Goal: Transaction & Acquisition: Subscribe to service/newsletter

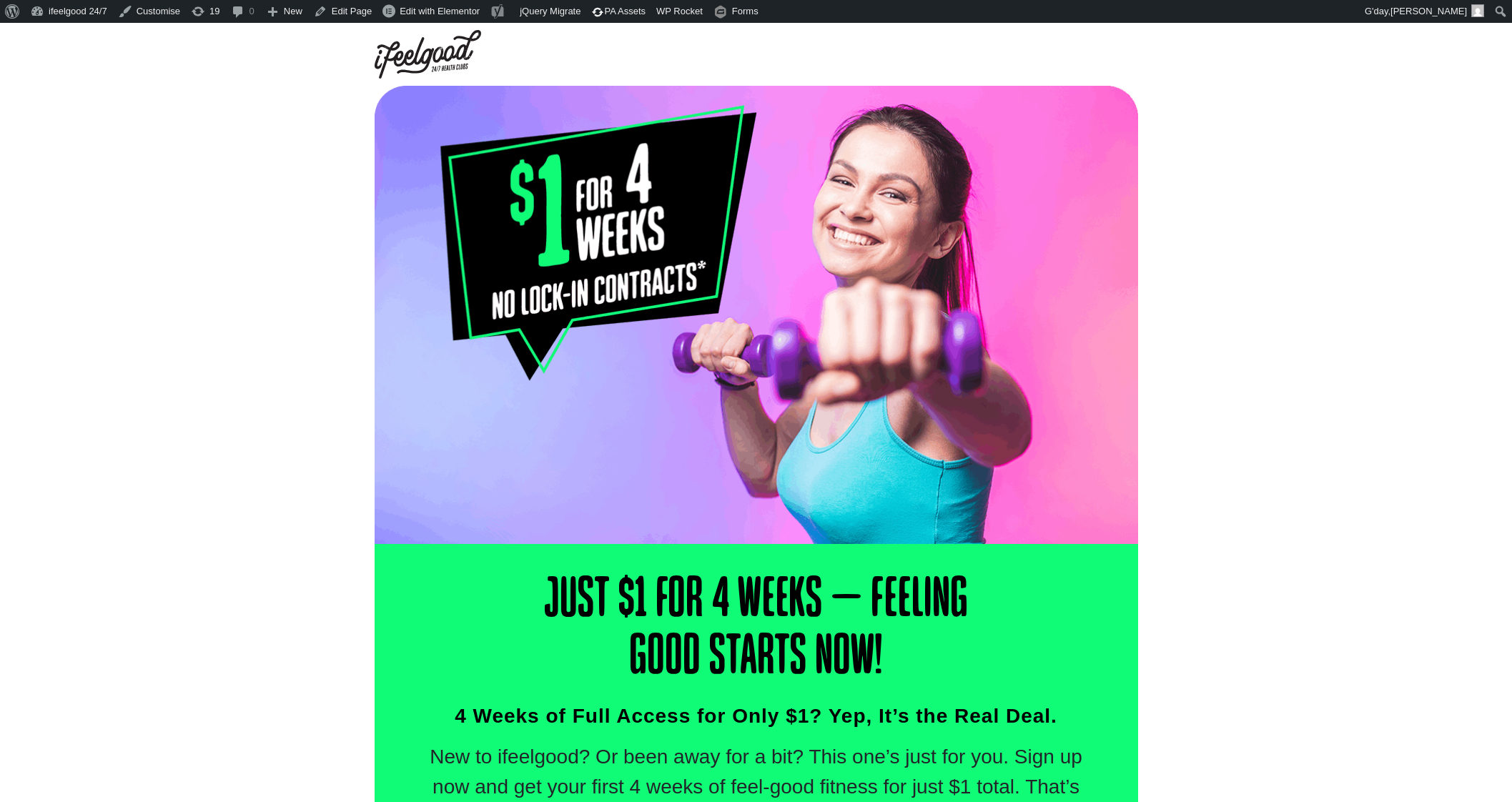
select select "Oxley"
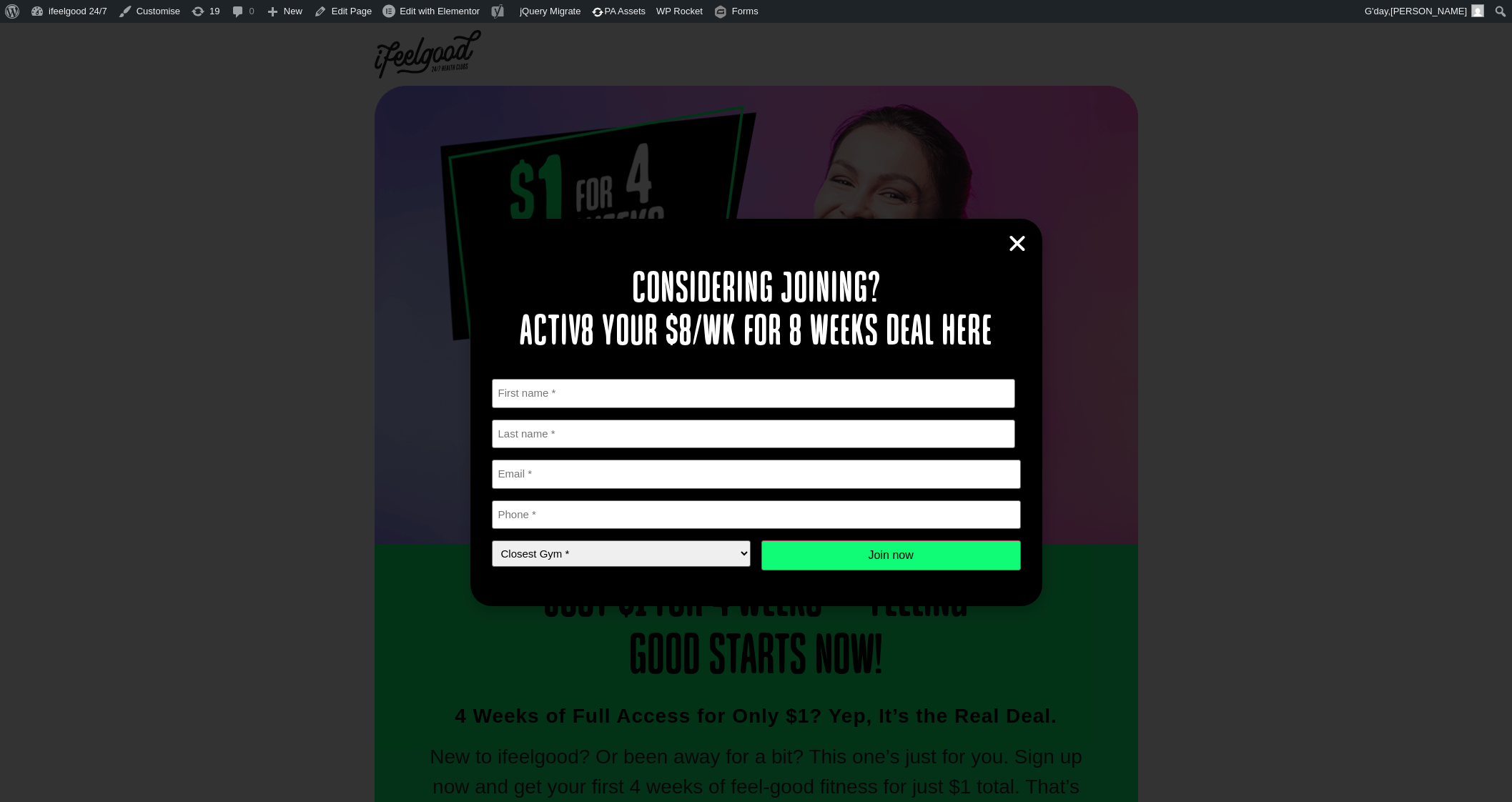
click at [1012, 245] on icon "Close" at bounding box center [1018, 244] width 21 height 21
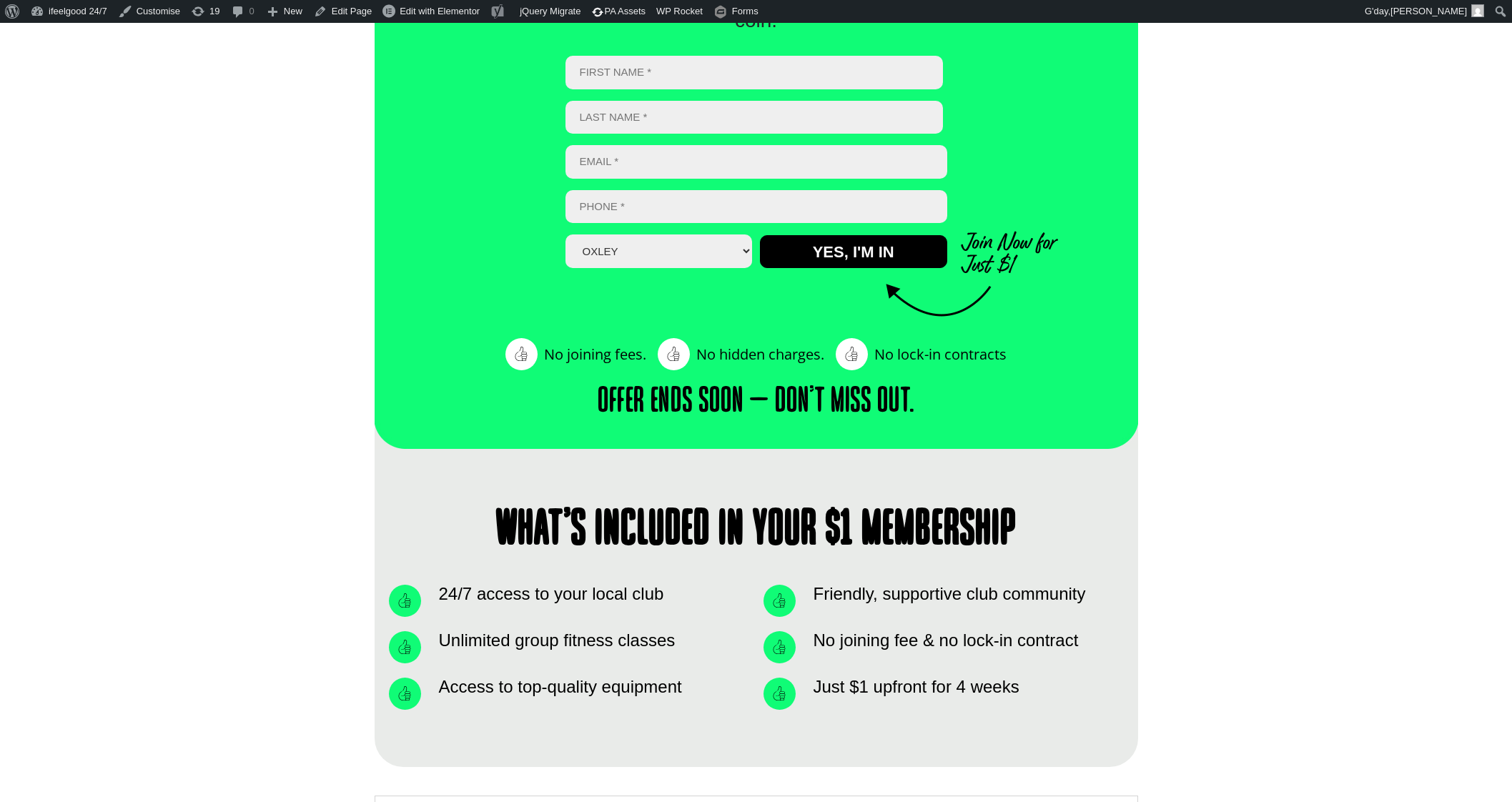
scroll to position [804, 0]
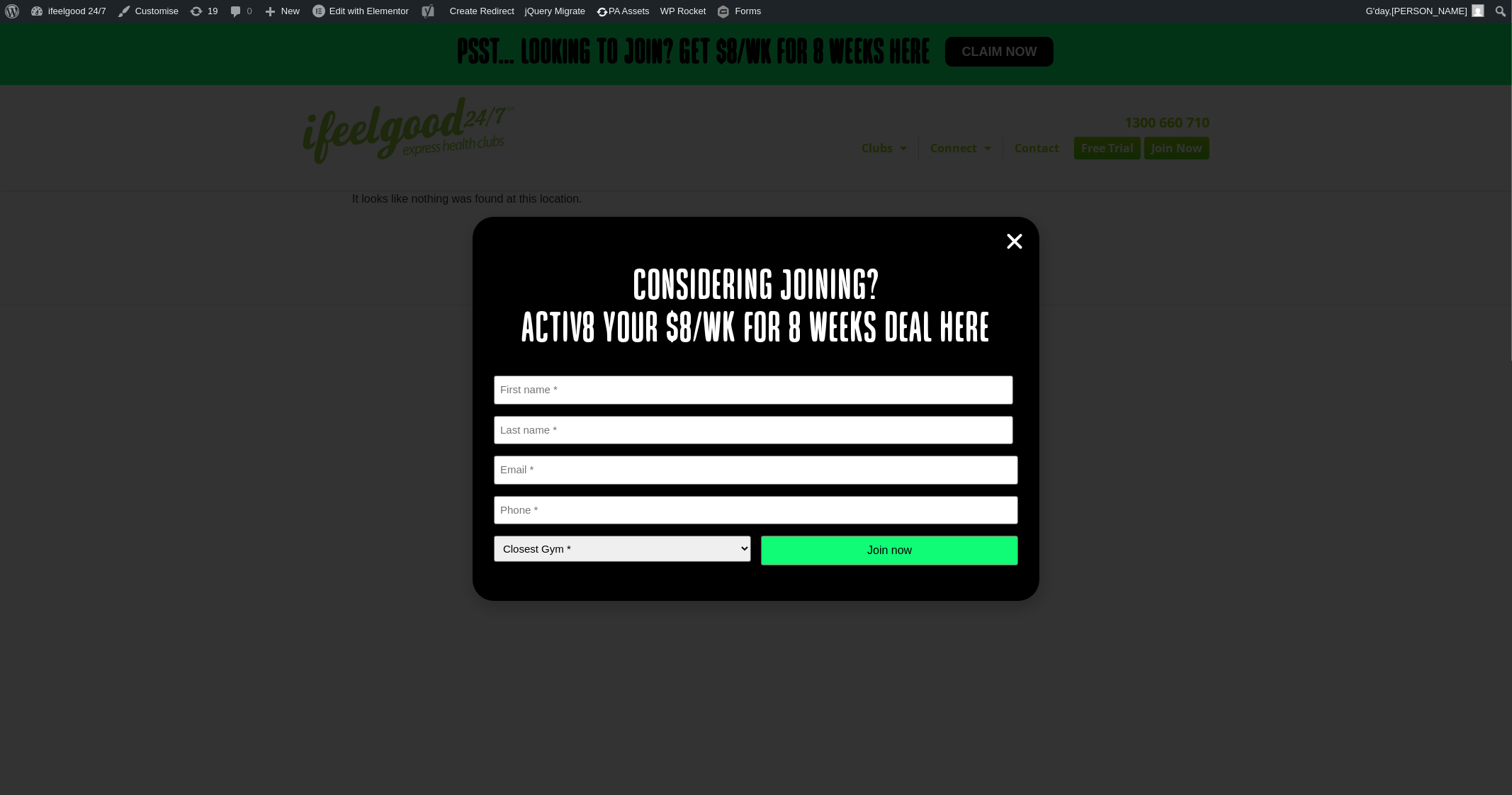
click at [1023, 238] on icon "Close" at bounding box center [1015, 242] width 21 height 21
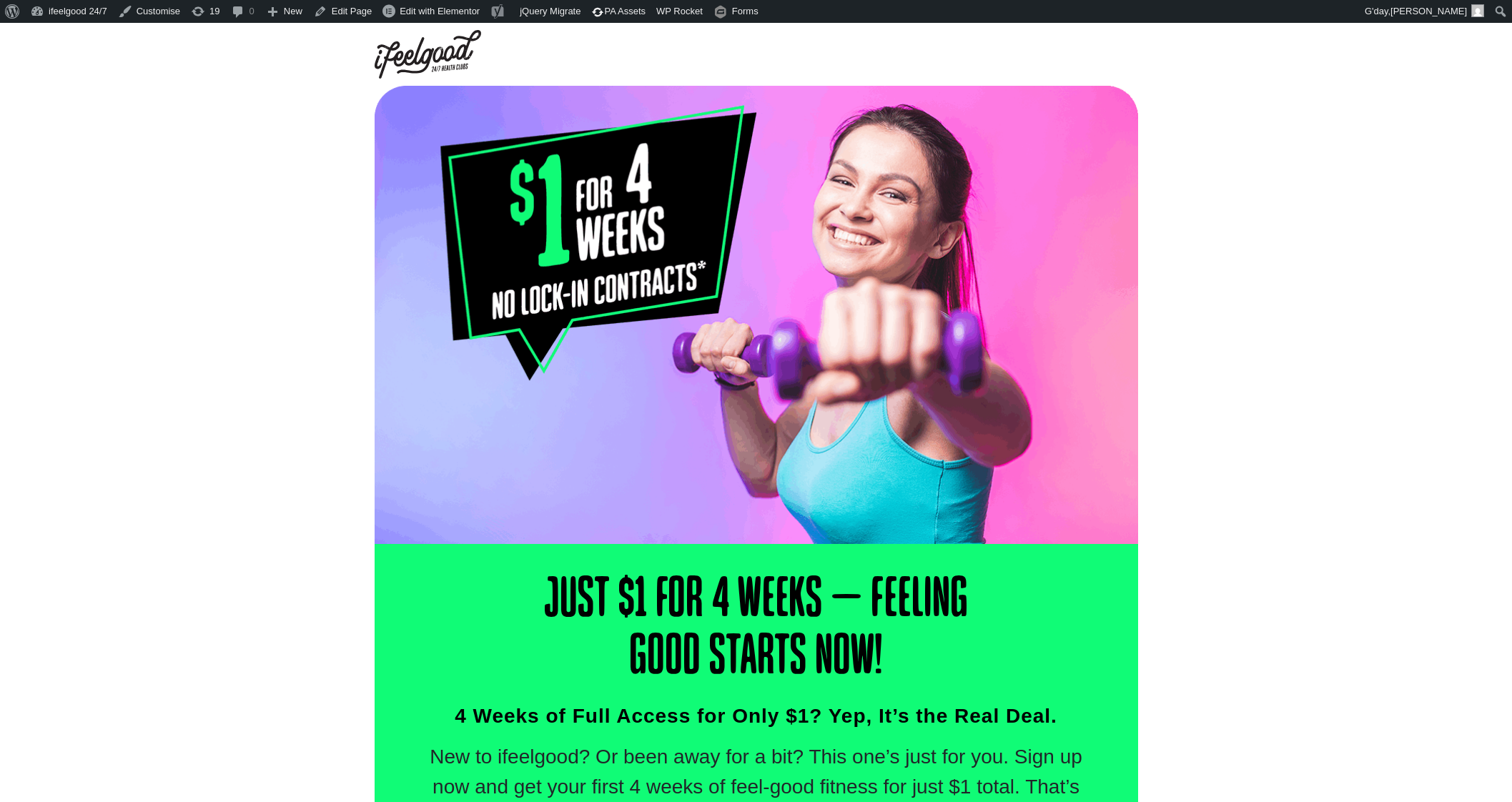
select select "Oxley"
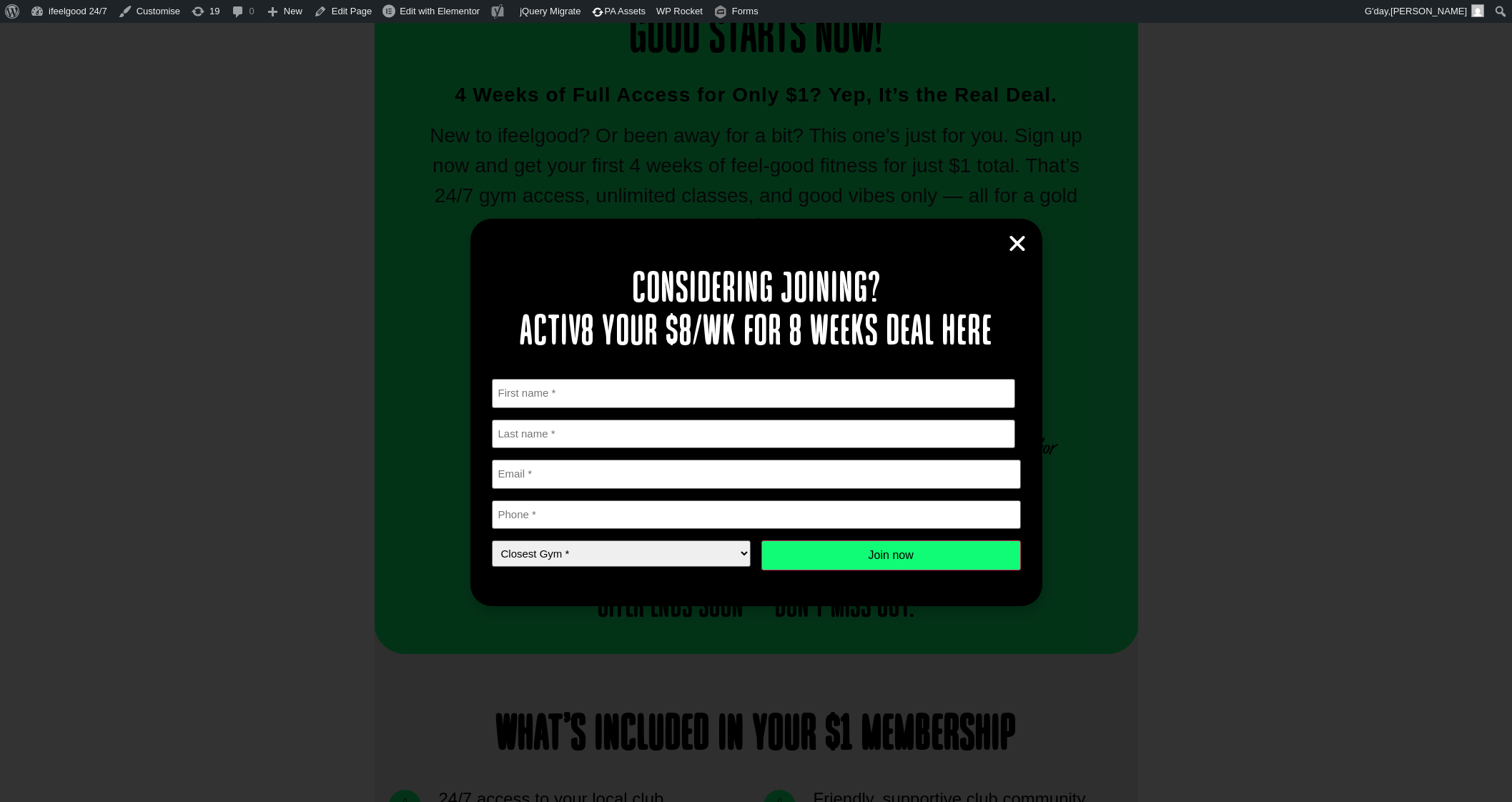
click at [1019, 239] on icon "Close" at bounding box center [1018, 244] width 21 height 21
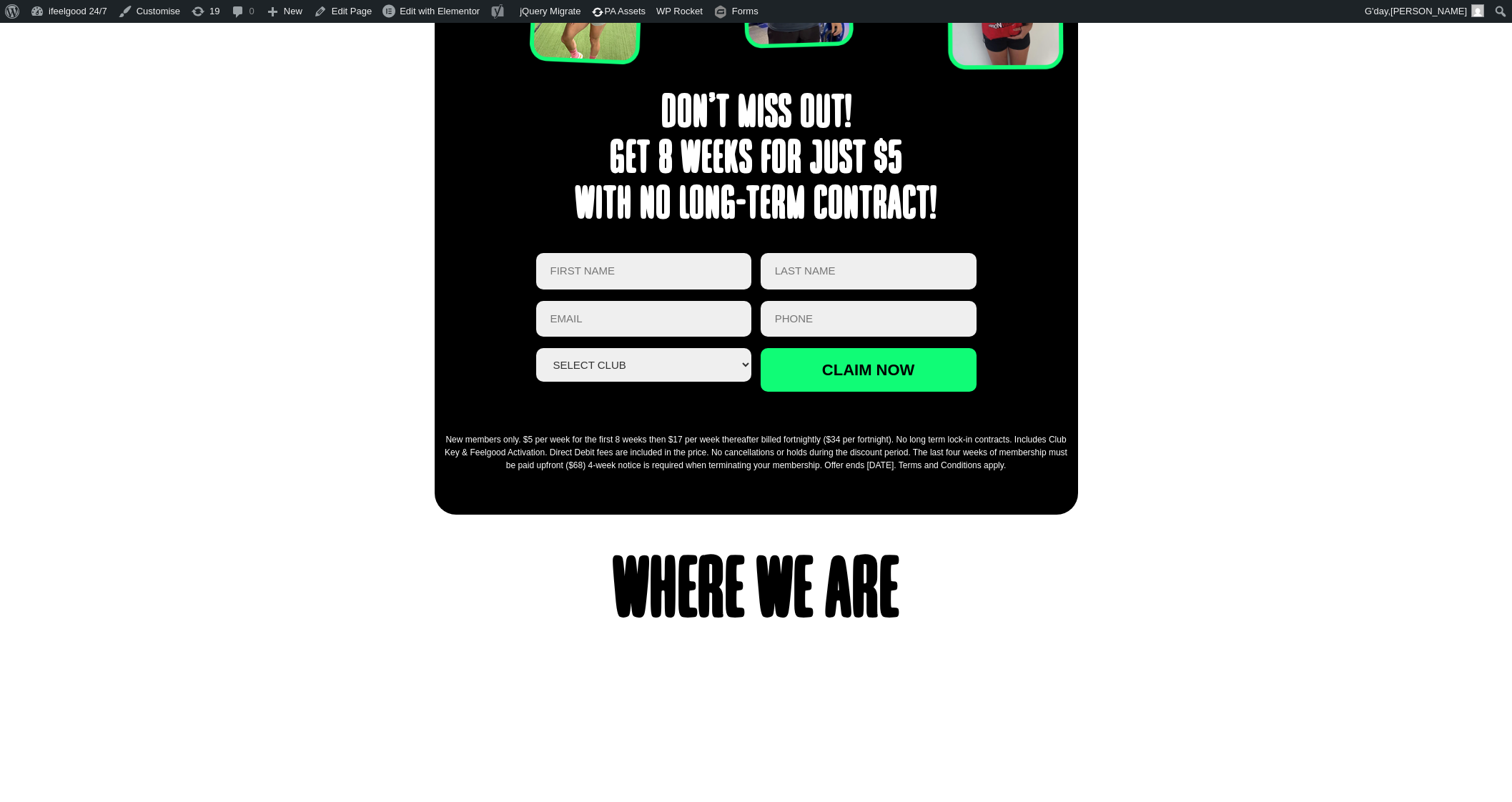
scroll to position [2321, 0]
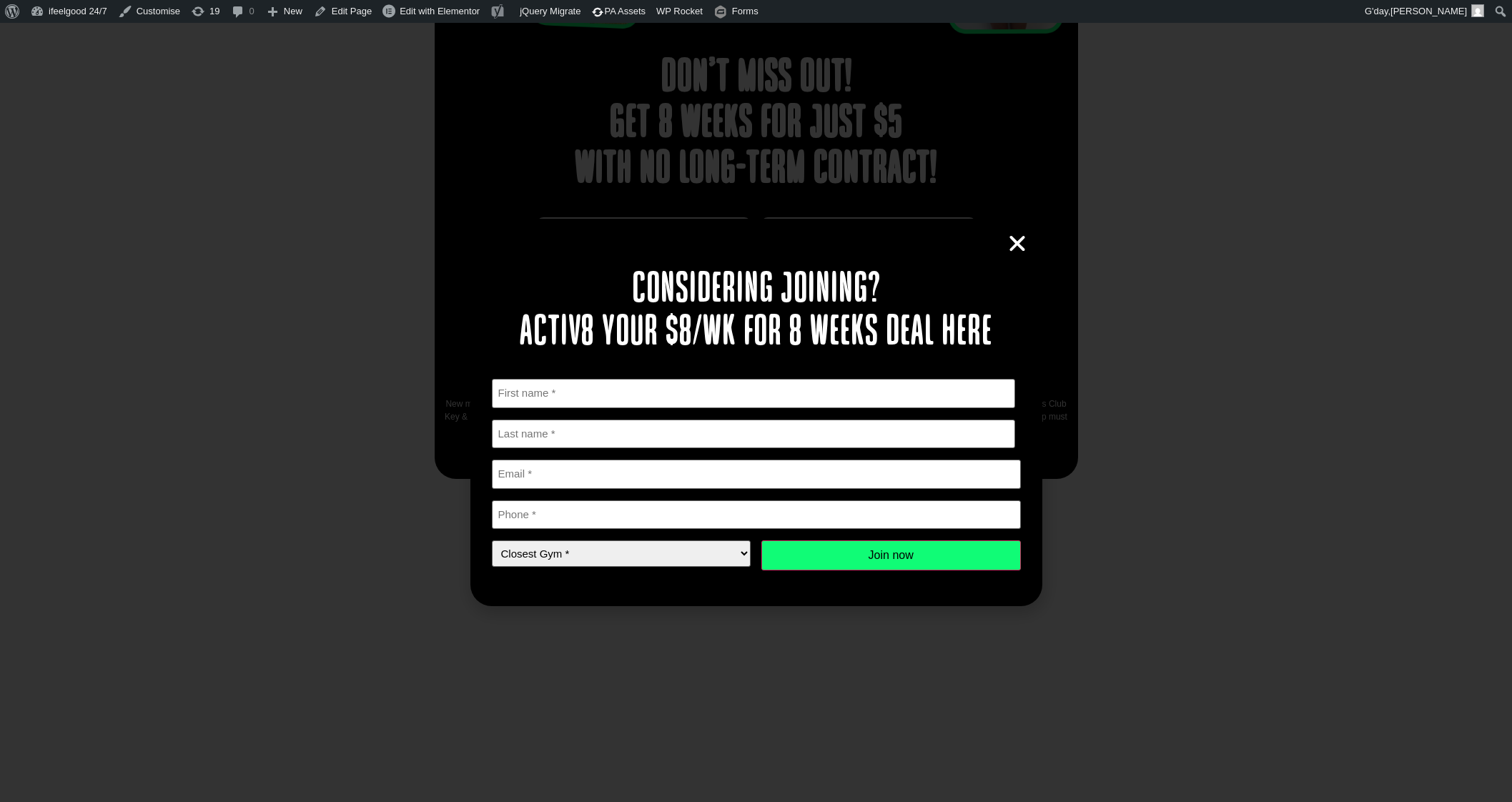
click at [1012, 241] on icon "Close" at bounding box center [1018, 244] width 21 height 21
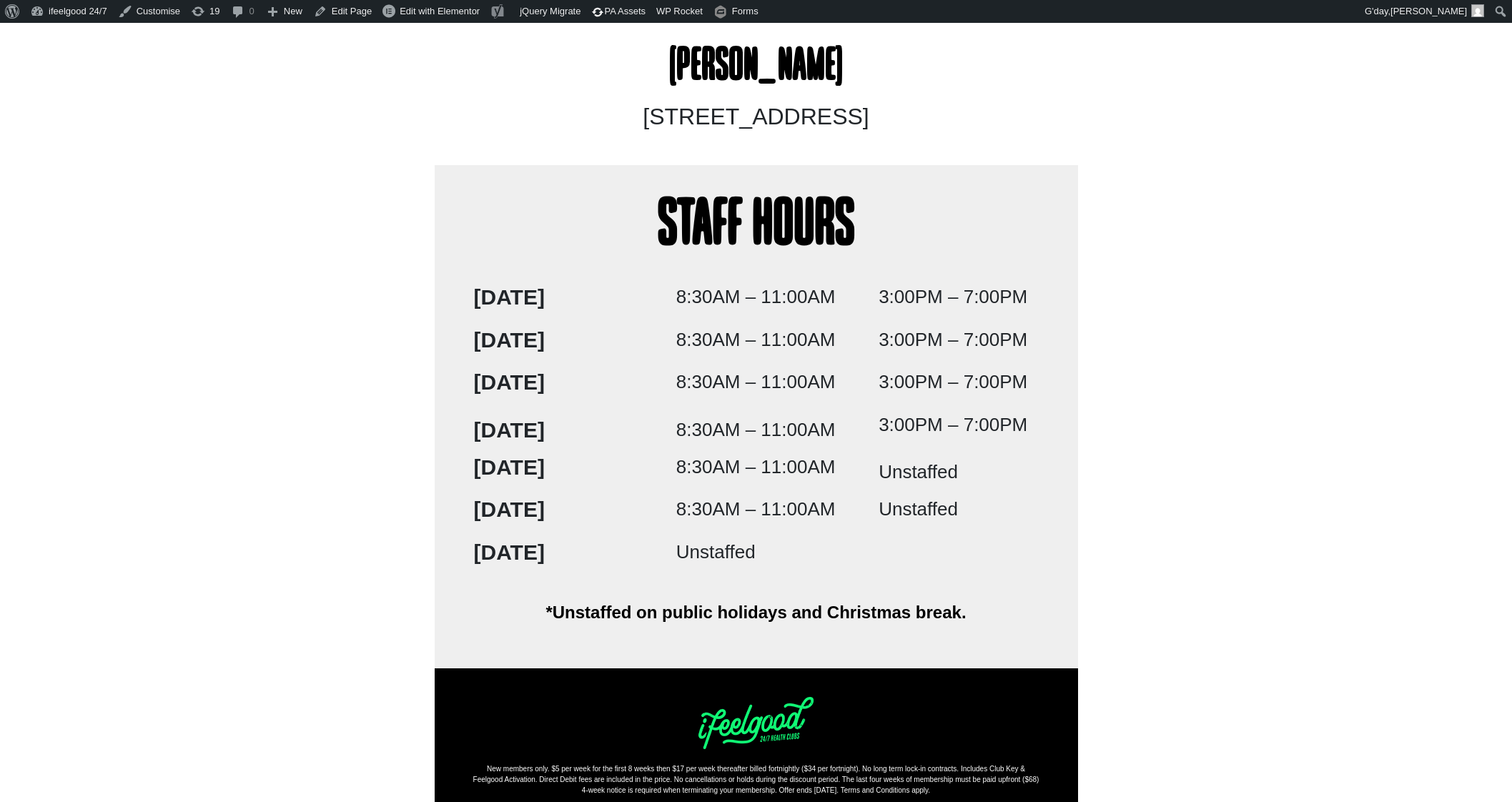
scroll to position [3155, 0]
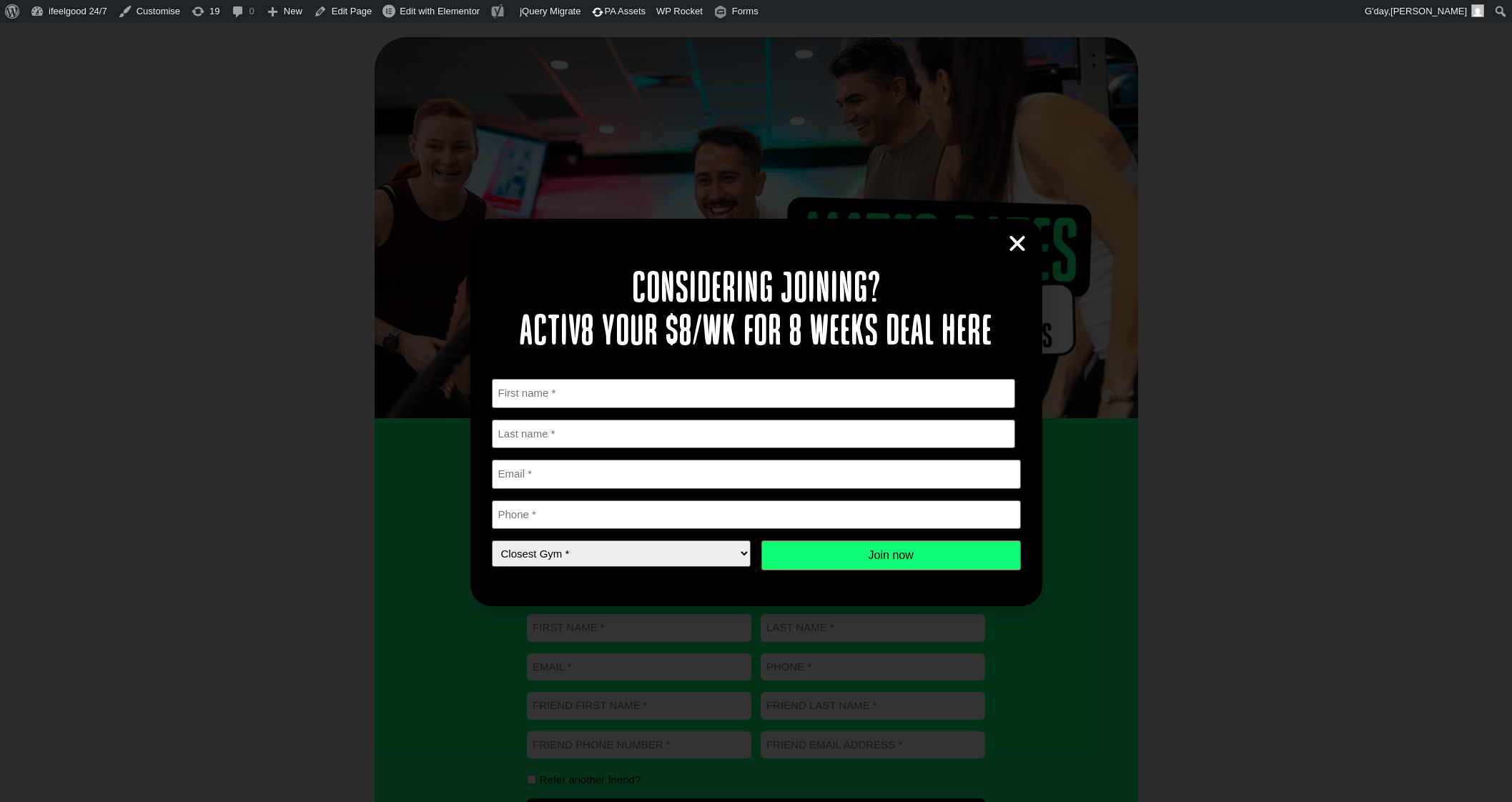
click at [1015, 241] on icon "Close" at bounding box center [1018, 244] width 21 height 21
click at [1013, 241] on icon "Close" at bounding box center [1018, 244] width 21 height 21
